Goal: Task Accomplishment & Management: Manage account settings

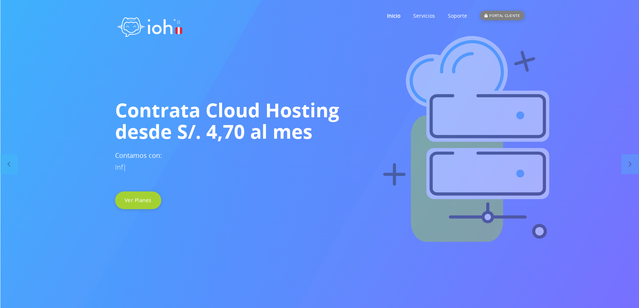
click at [495, 15] on div "PORTAL CLIENTE" at bounding box center [502, 16] width 44 height 10
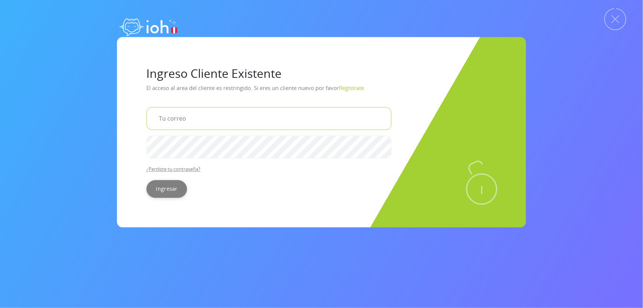
type input "maxcamina@gmail.com"
click at [179, 192] on input "Ingresar" at bounding box center [167, 189] width 41 height 18
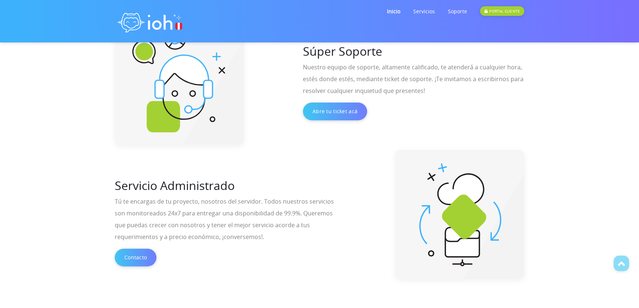
scroll to position [235, 0]
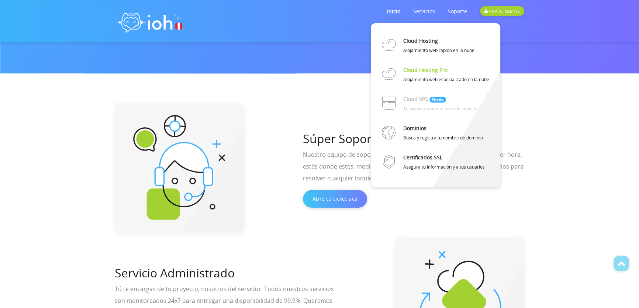
click at [424, 68] on link "Cloud Hosting Pro" at bounding box center [425, 69] width 44 height 13
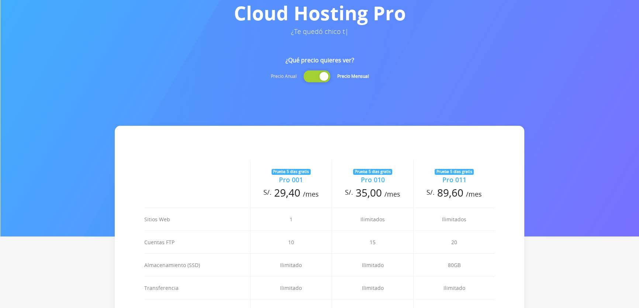
scroll to position [100, 0]
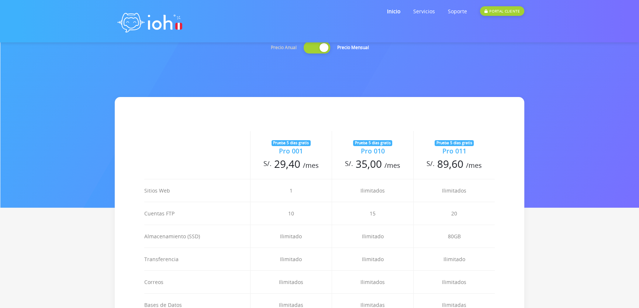
click at [310, 48] on div at bounding box center [316, 48] width 27 height 12
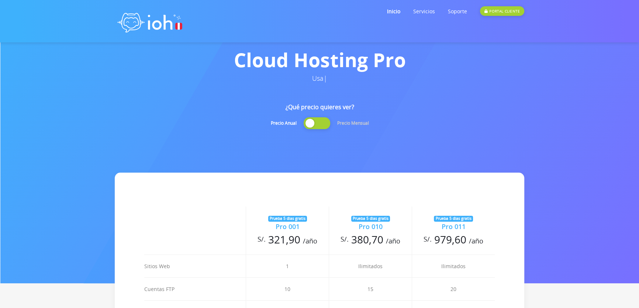
scroll to position [0, 0]
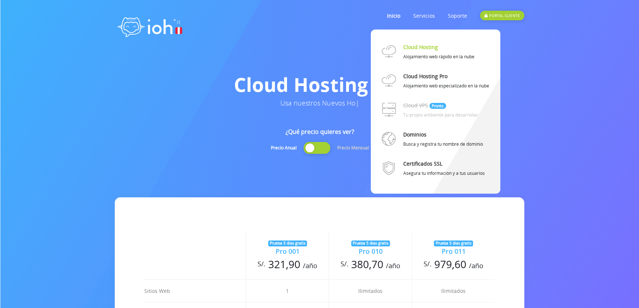
click at [427, 47] on link "Cloud Hosting" at bounding box center [420, 47] width 35 height 13
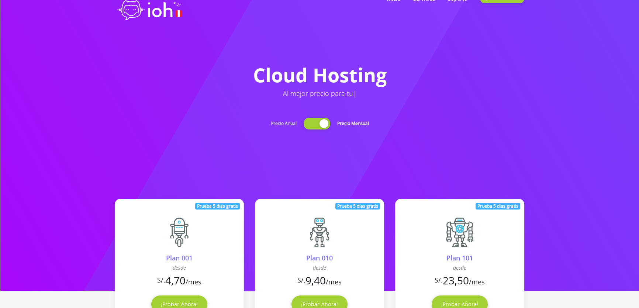
scroll to position [67, 0]
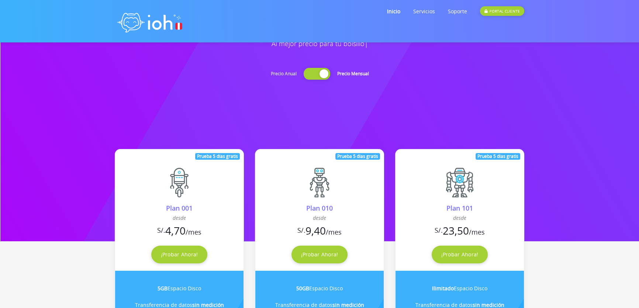
click at [309, 72] on div at bounding box center [316, 74] width 27 height 12
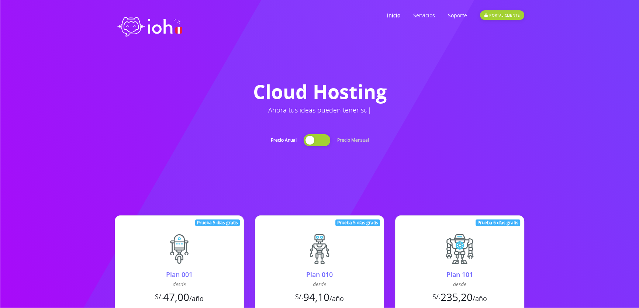
scroll to position [0, 0]
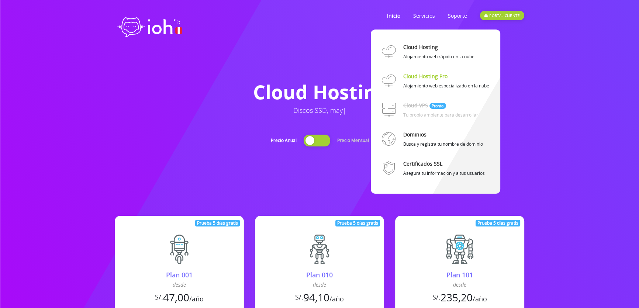
click at [423, 70] on link "Cloud Hosting Pro" at bounding box center [425, 76] width 44 height 13
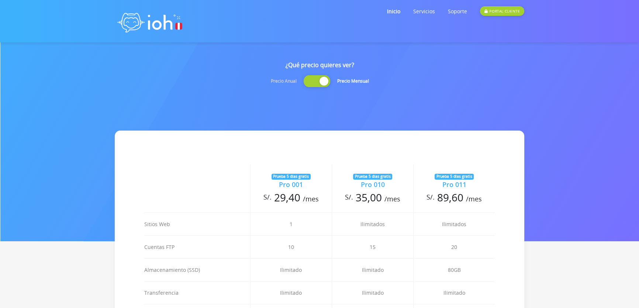
click at [308, 78] on div at bounding box center [316, 81] width 27 height 12
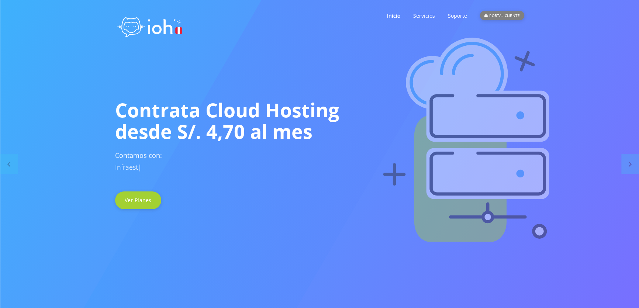
click at [495, 13] on div "PORTAL CLIENTE" at bounding box center [502, 16] width 44 height 10
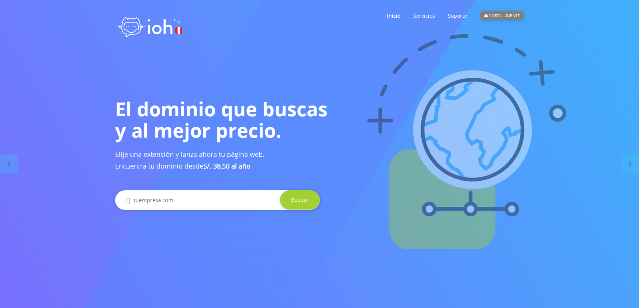
click at [499, 13] on div "PORTAL CLIENTE" at bounding box center [502, 16] width 44 height 10
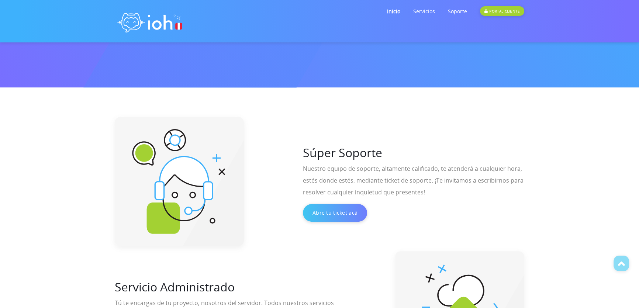
scroll to position [201, 0]
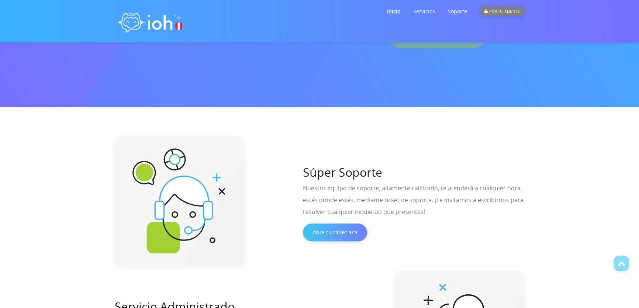
click at [502, 13] on div "PORTAL CLIENTE" at bounding box center [502, 11] width 44 height 10
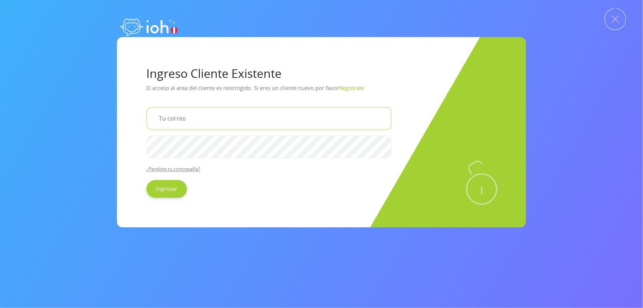
type input "[EMAIL_ADDRESS][DOMAIN_NAME]"
click at [225, 117] on input "[EMAIL_ADDRESS][DOMAIN_NAME]" at bounding box center [269, 118] width 245 height 23
drag, startPoint x: 236, startPoint y: 118, endPoint x: 141, endPoint y: 125, distance: 95.0
click at [141, 125] on div "Ingreso Cliente Existente El acceso al area del cliente es restringido. Si eres…" at bounding box center [321, 132] width 409 height 190
click at [166, 124] on input "email" at bounding box center [269, 118] width 245 height 23
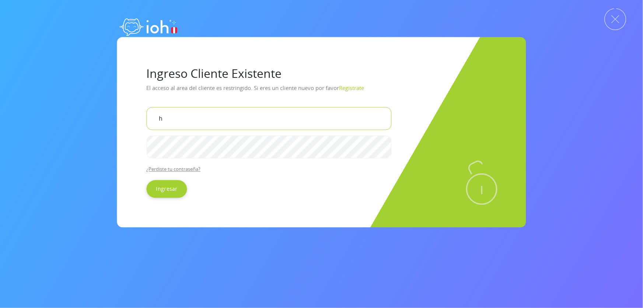
type input "h"
click at [252, 111] on input "[EMAIL_ADDRESS][DOMAIN_NAME]" at bounding box center [269, 118] width 245 height 23
drag, startPoint x: 252, startPoint y: 111, endPoint x: 96, endPoint y: 119, distance: 156.6
click at [96, 119] on div "Ingreso Cliente Existente El acceso al area del cliente es restringido. Si eres…" at bounding box center [321, 132] width 643 height 190
type input "maxcamina@gmail.comh"
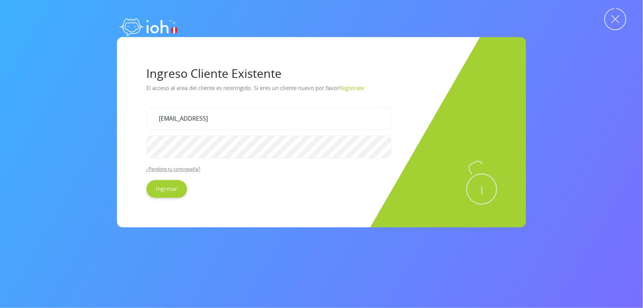
click at [617, 27] on img at bounding box center [616, 19] width 22 height 22
click at [358, 34] on div "Ingreso Cliente Existente El acceso al area del cliente es restringido. Si eres…" at bounding box center [321, 154] width 643 height 308
drag, startPoint x: 237, startPoint y: 118, endPoint x: 115, endPoint y: 133, distance: 123.3
click at [115, 133] on div "Ingreso Cliente Existente El acceso al area del cliente es restringido. Si eres…" at bounding box center [322, 132] width 420 height 190
click at [176, 190] on input "Ingresar" at bounding box center [167, 189] width 41 height 18
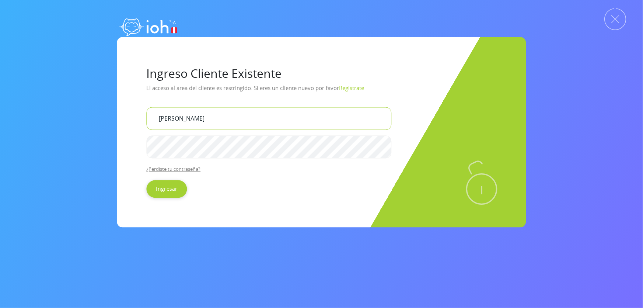
click at [196, 118] on input "[PERSON_NAME]" at bounding box center [269, 118] width 245 height 23
type input "[EMAIL_ADDRESS][DOMAIN_NAME]"
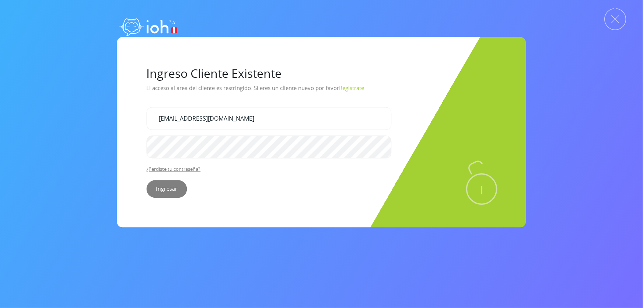
click at [177, 182] on input "Ingresar" at bounding box center [167, 189] width 41 height 18
